Goal: Find specific page/section: Find specific page/section

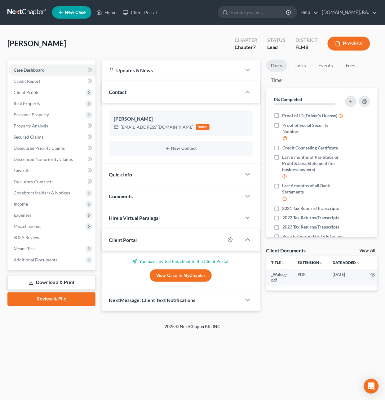
drag, startPoint x: 0, startPoint y: 0, endPoint x: 38, endPoint y: 14, distance: 40.8
click at [38, 14] on link at bounding box center [27, 12] width 40 height 11
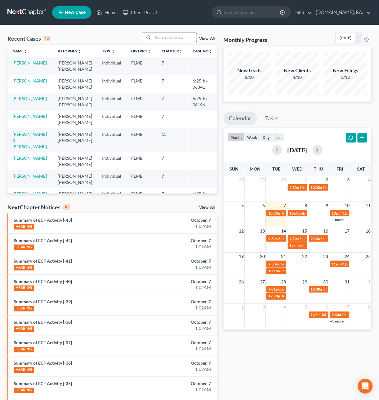
click at [173, 38] on input "search" at bounding box center [174, 37] width 43 height 9
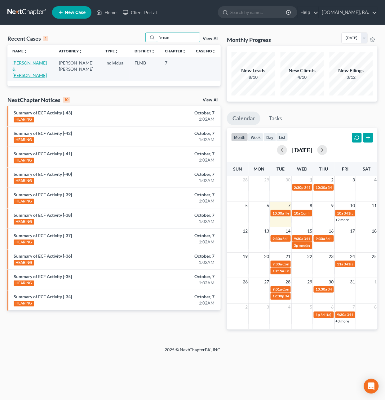
type input "fernan"
click at [22, 66] on link "[PERSON_NAME] & [PERSON_NAME]" at bounding box center [29, 69] width 34 height 18
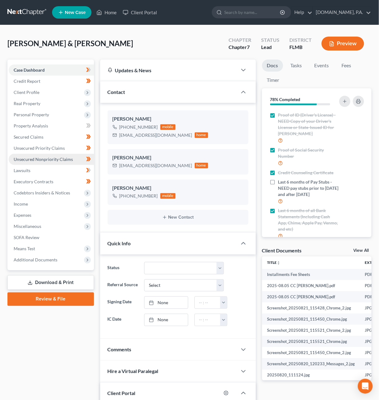
click at [26, 157] on span "Unsecured Nonpriority Claims" at bounding box center [43, 159] width 59 height 5
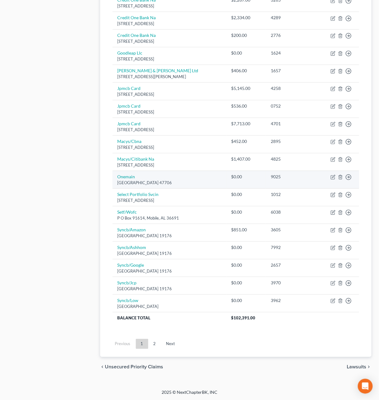
scroll to position [319, 0]
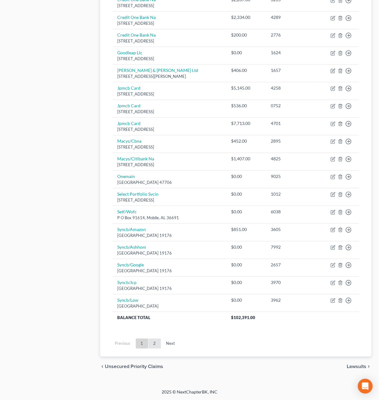
click at [158, 343] on link "2" at bounding box center [155, 344] width 12 height 10
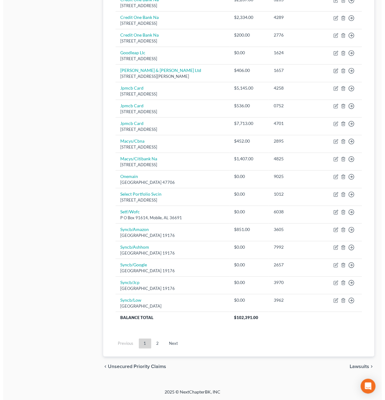
scroll to position [0, 0]
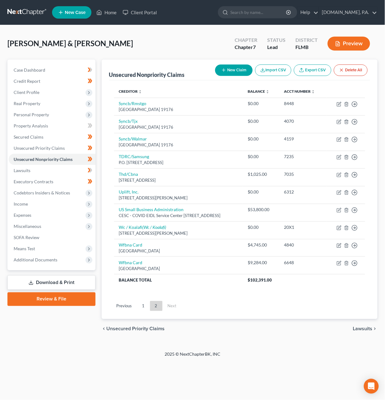
click at [235, 314] on ul "Previous 1 2 Next" at bounding box center [239, 306] width 261 height 16
